Goal: Task Accomplishment & Management: Use online tool/utility

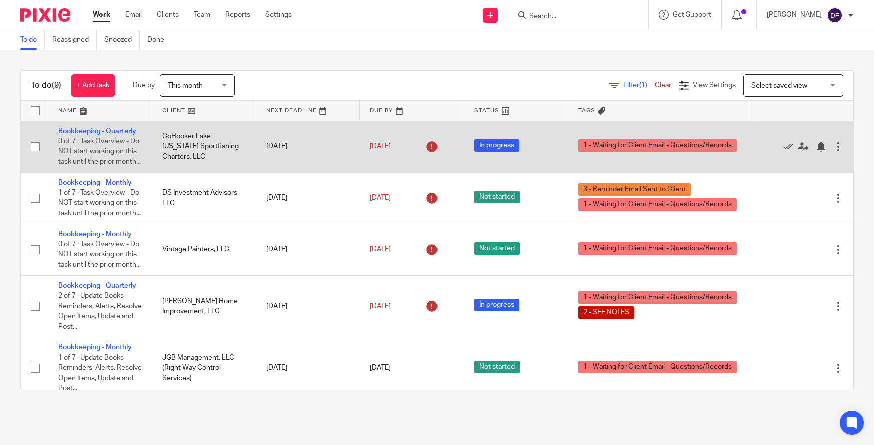
drag, startPoint x: 0, startPoint y: 0, endPoint x: 102, endPoint y: 130, distance: 165.2
click at [102, 130] on link "Bookkeeping - Quarterly" at bounding box center [97, 131] width 78 height 7
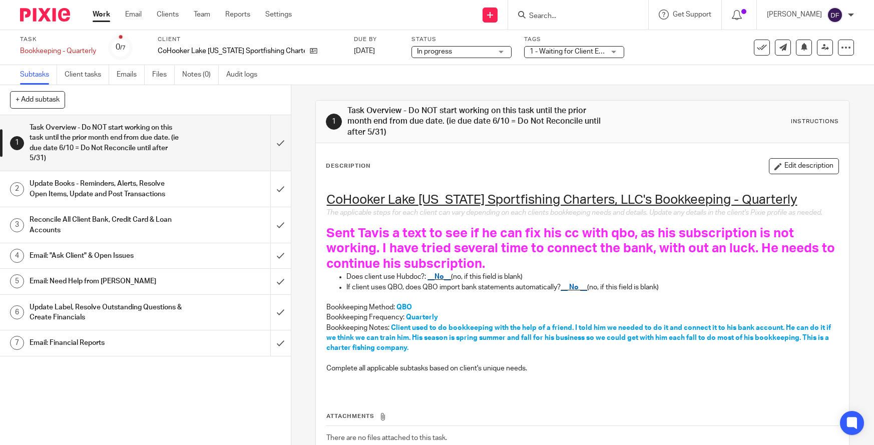
click at [129, 343] on h1 "Email: Financial Reports" at bounding box center [107, 343] width 154 height 15
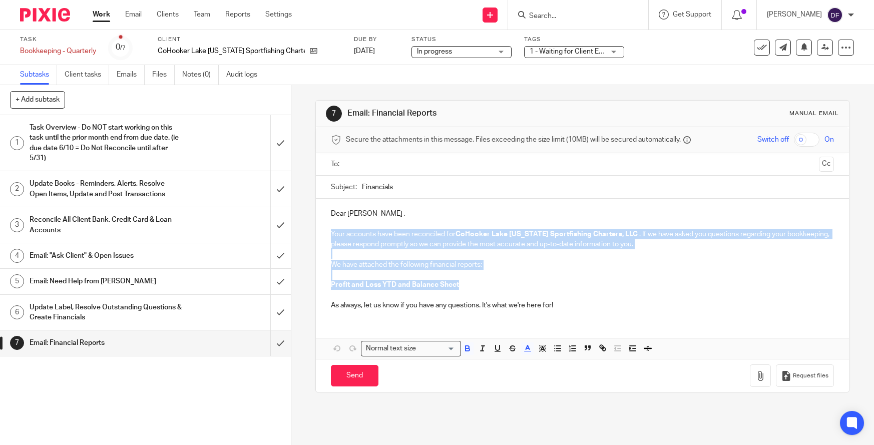
drag, startPoint x: 325, startPoint y: 235, endPoint x: 506, endPoint y: 282, distance: 186.4
click at [506, 282] on div "Dear Tavis , Your accounts have been reconciled for CoHooker Lake Michigan Spor…" at bounding box center [582, 258] width 533 height 119
copy div "Your accounts have been reconciled for CoHooker Lake Michigan Sportfishing Char…"
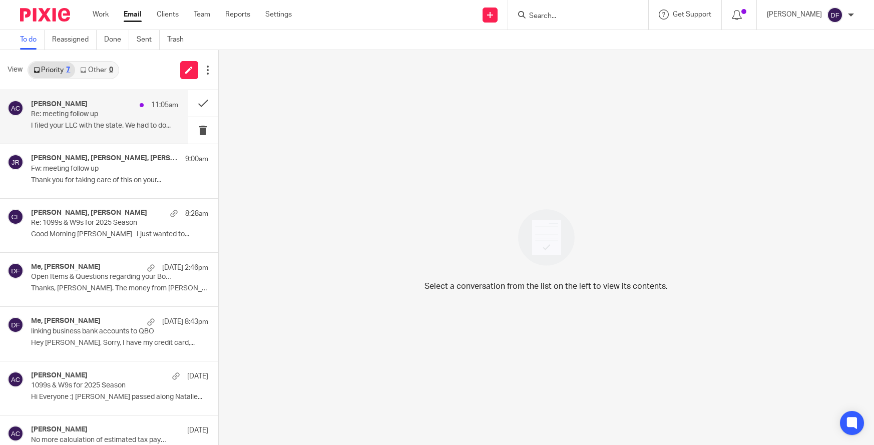
click at [95, 123] on div "[PERSON_NAME] 11:05am Re: meeting follow up I filed your LLC with the state. We…" at bounding box center [104, 117] width 147 height 34
